Goal: Find specific page/section: Find specific page/section

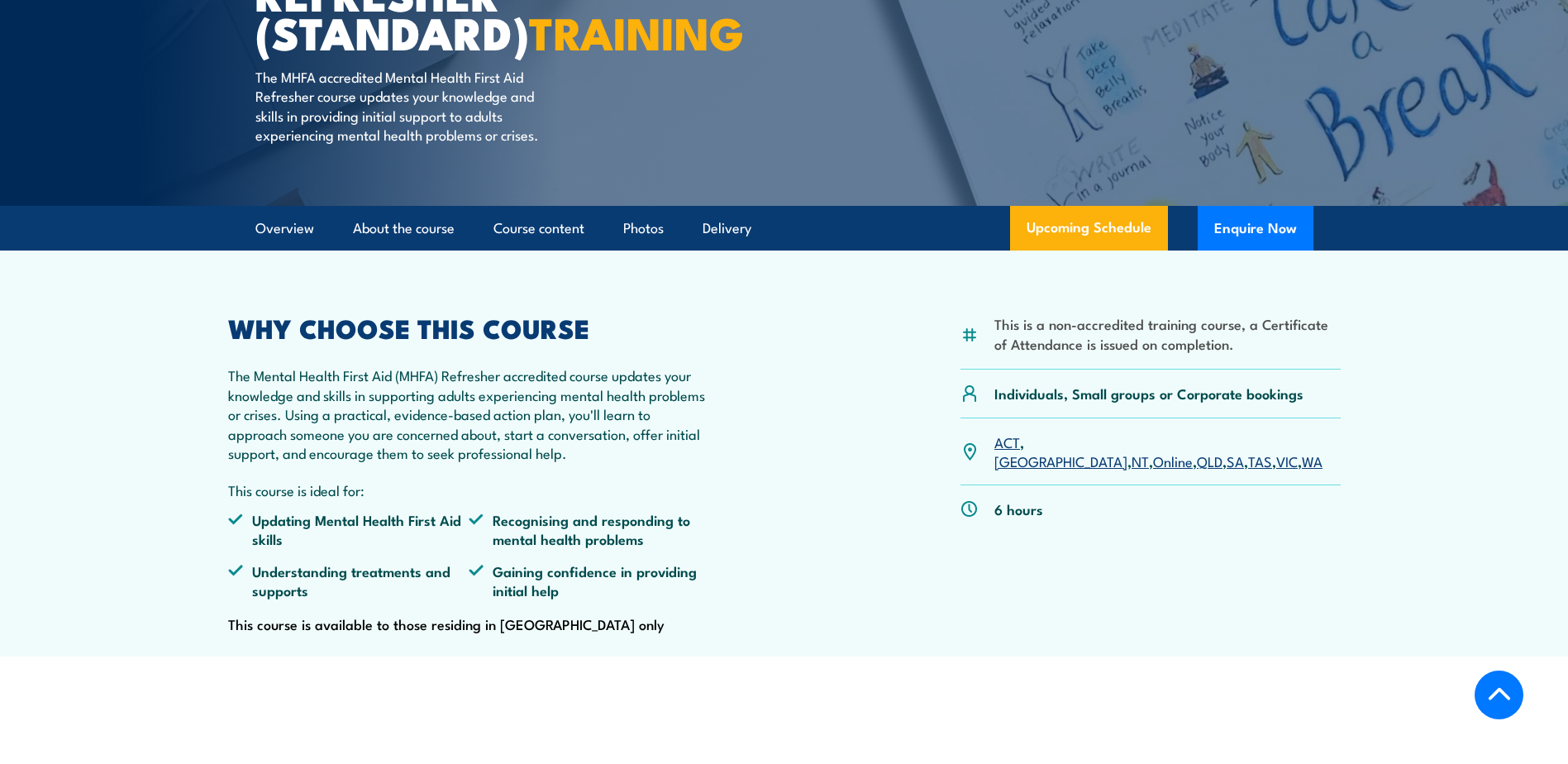
scroll to position [330, 0]
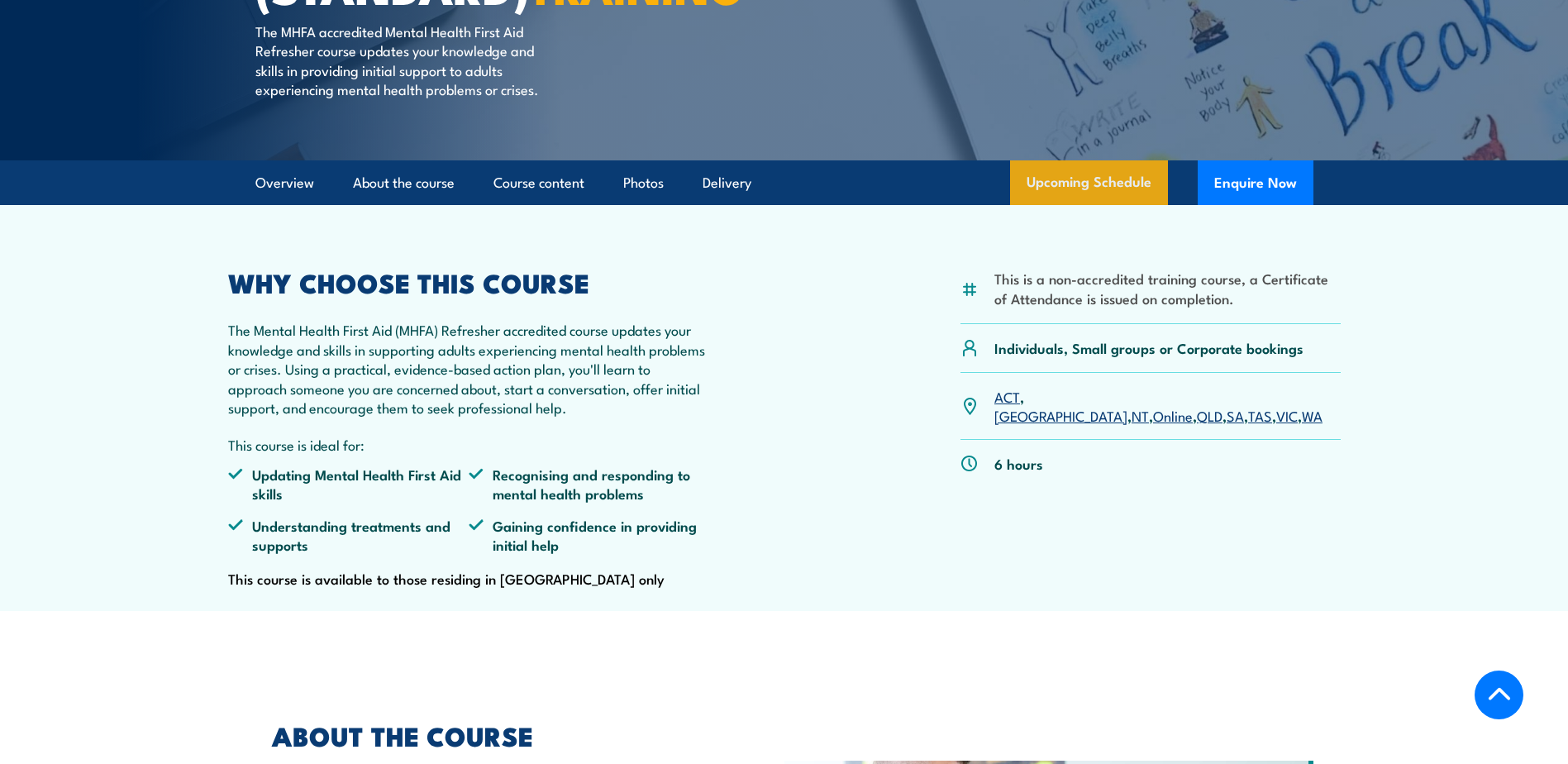
click at [1054, 205] on link "Upcoming Schedule" at bounding box center [1088, 182] width 158 height 45
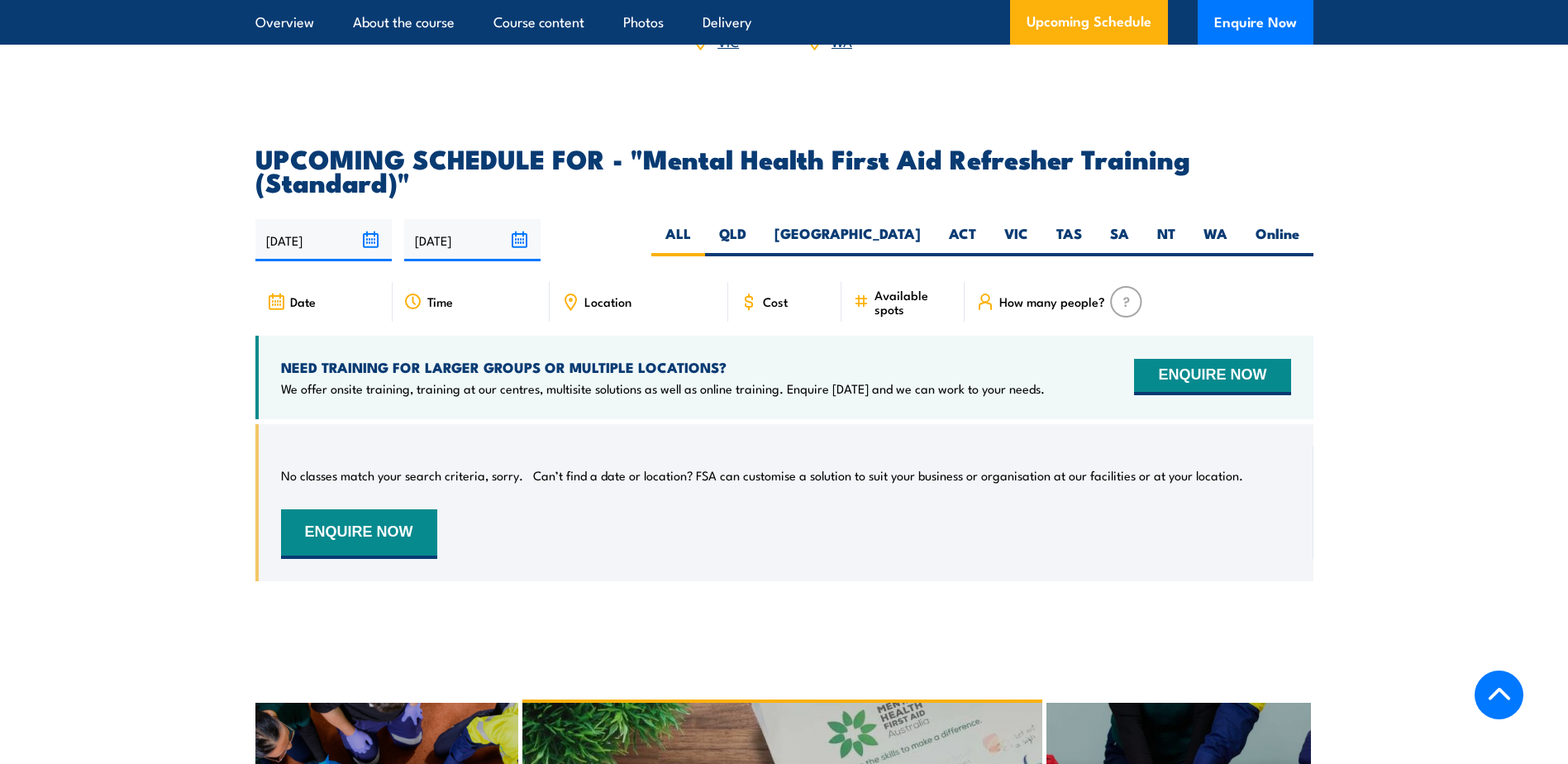
scroll to position [3170, 0]
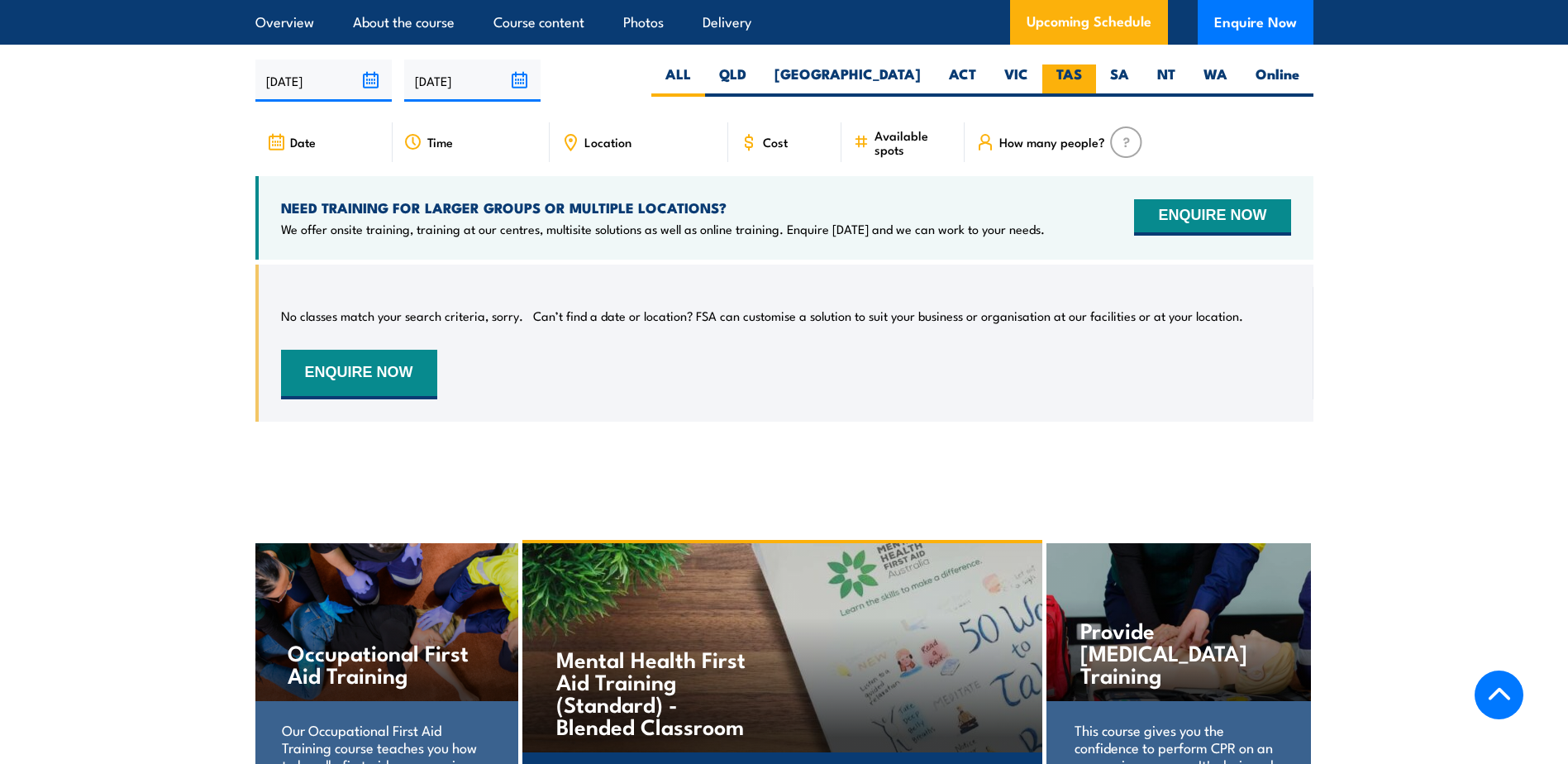
click at [1058, 92] on label "TAS" at bounding box center [1068, 81] width 53 height 32
click at [1082, 75] on input "TAS" at bounding box center [1087, 69] width 10 height 10
radio input "true"
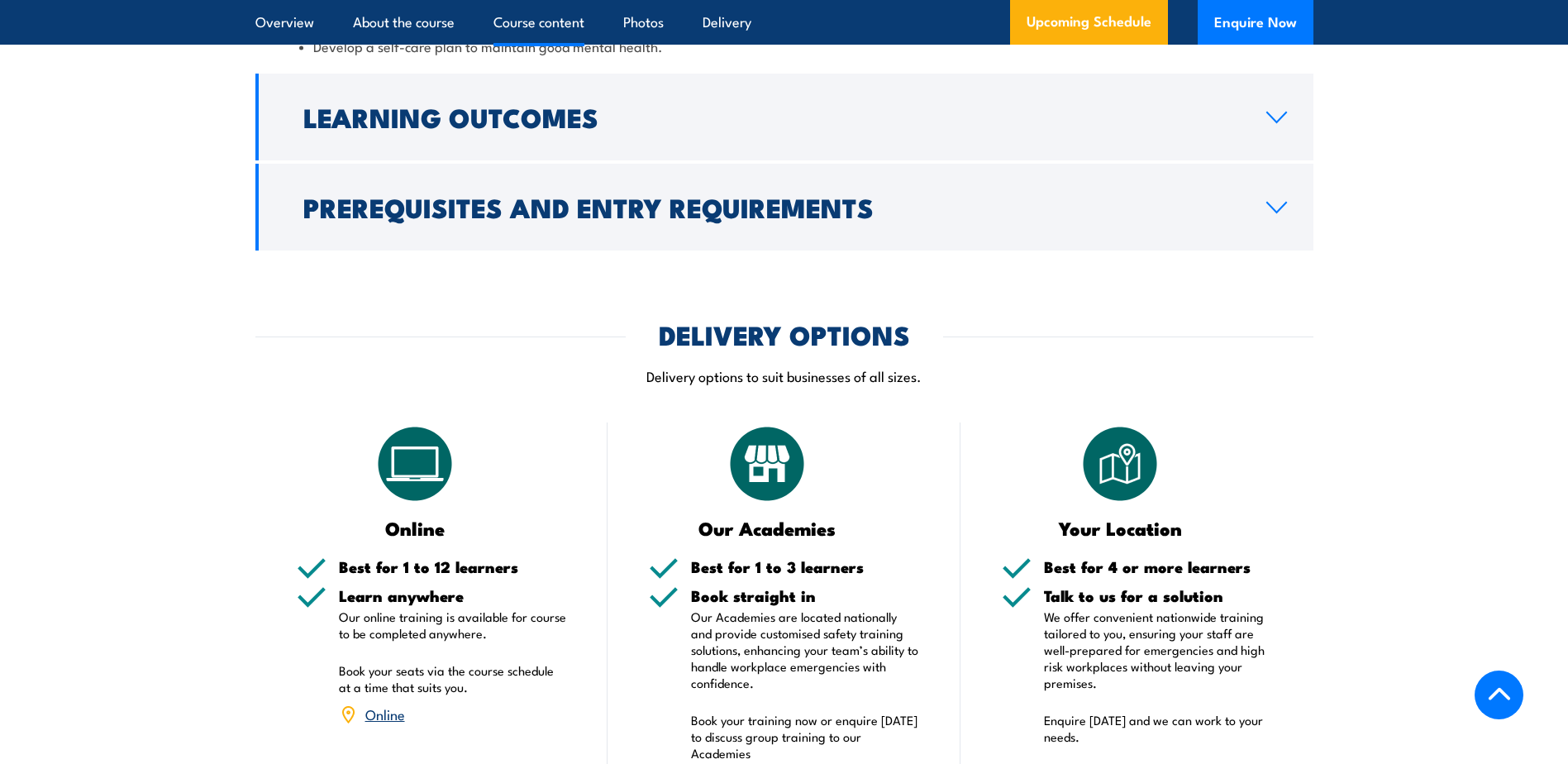
scroll to position [1931, 0]
